Goal: Navigation & Orientation: Understand site structure

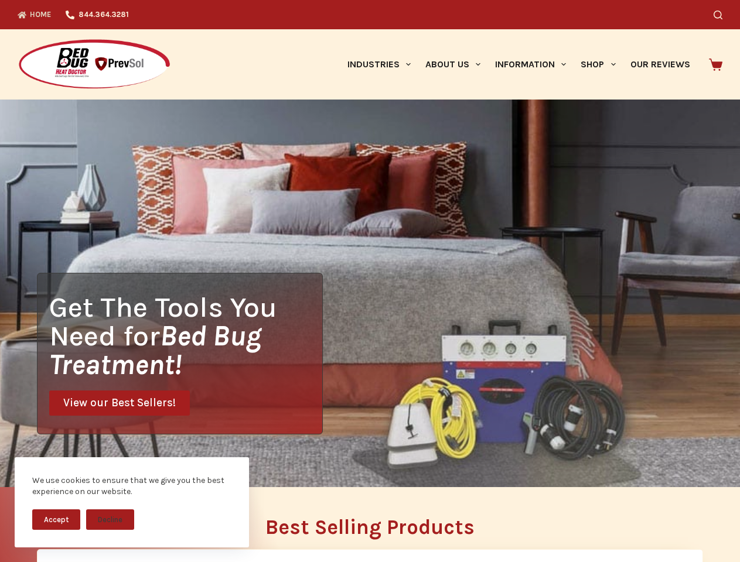
click at [370, 281] on div "Get The Tools You Need for Bed Bug Treatment! View our Best Sellers!" at bounding box center [370, 294] width 740 height 388
click at [56, 520] on button "Accept" at bounding box center [56, 520] width 48 height 21
click at [110, 520] on button "Decline" at bounding box center [110, 520] width 48 height 21
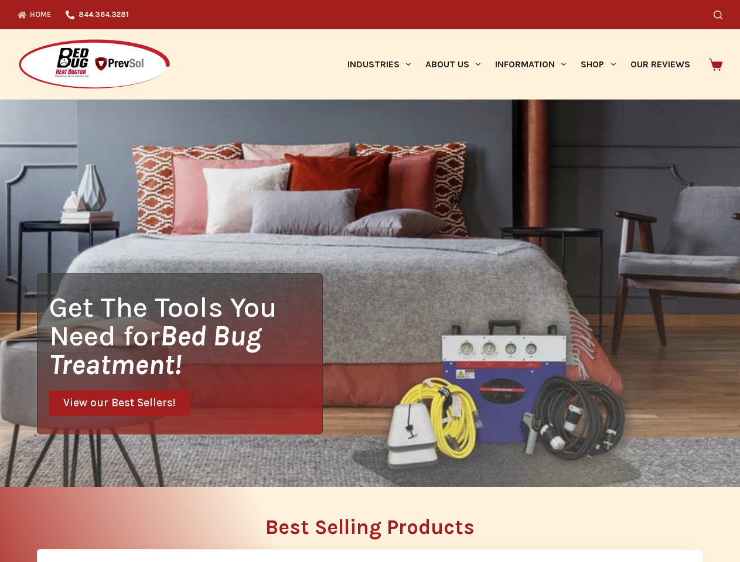
click at [722, 15] on icon "Search" at bounding box center [717, 15] width 9 height 9
click at [383, 64] on link "Industries" at bounding box center [379, 64] width 78 height 70
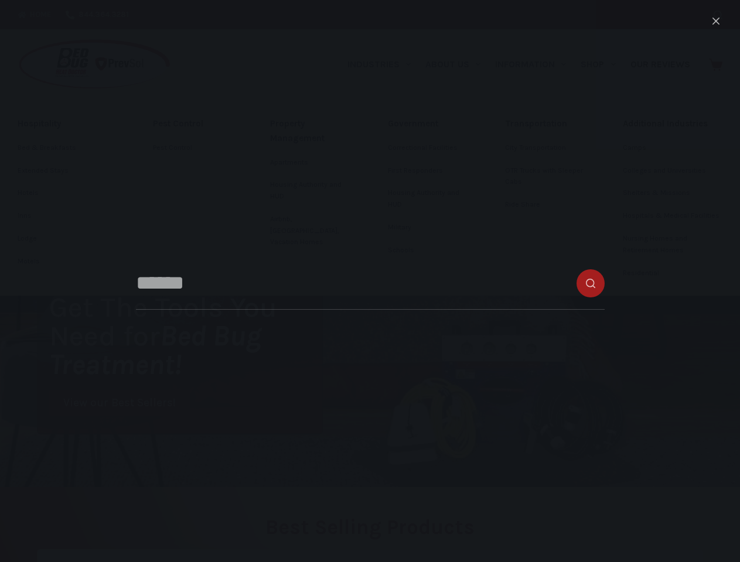
click at [457, 64] on link "About Us" at bounding box center [453, 64] width 70 height 70
click at [535, 64] on link "Information" at bounding box center [531, 64] width 86 height 70
click at [603, 64] on link "Shop" at bounding box center [597, 64] width 49 height 70
